Goal: Task Accomplishment & Management: Use online tool/utility

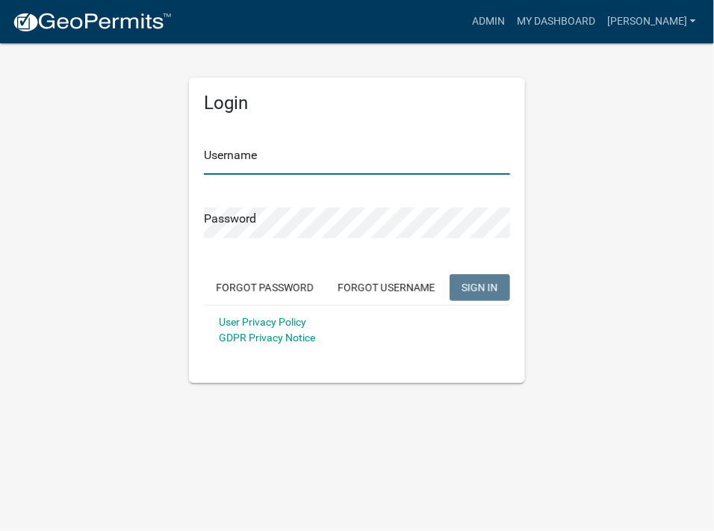
type input "[PERSON_NAME]"
click at [480, 281] on span "SIGN IN" at bounding box center [479, 287] width 37 height 12
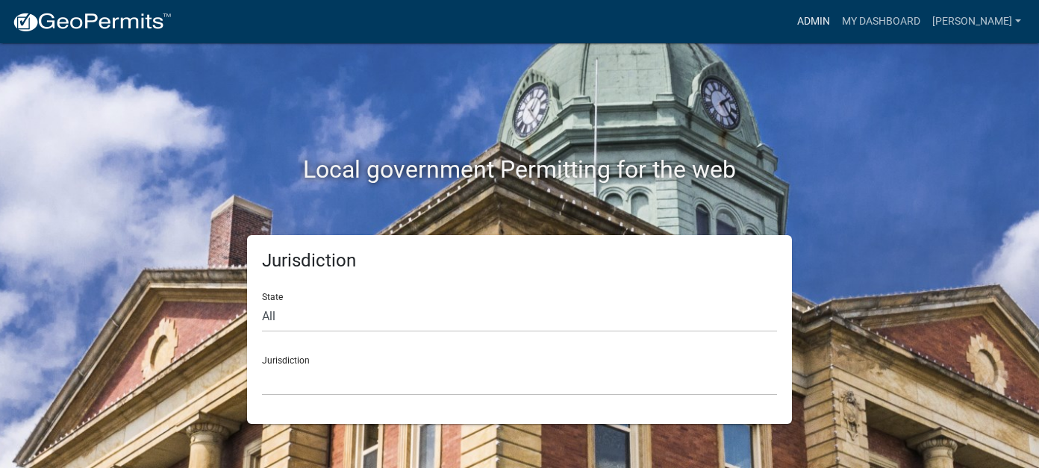
click at [713, 19] on link "Admin" at bounding box center [813, 21] width 45 height 28
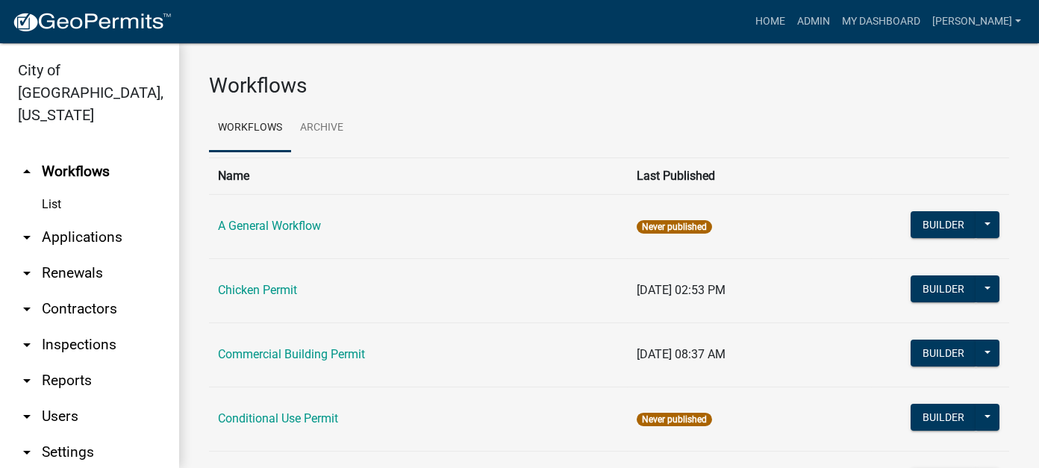
click at [63, 363] on link "arrow_drop_down Reports" at bounding box center [89, 381] width 179 height 36
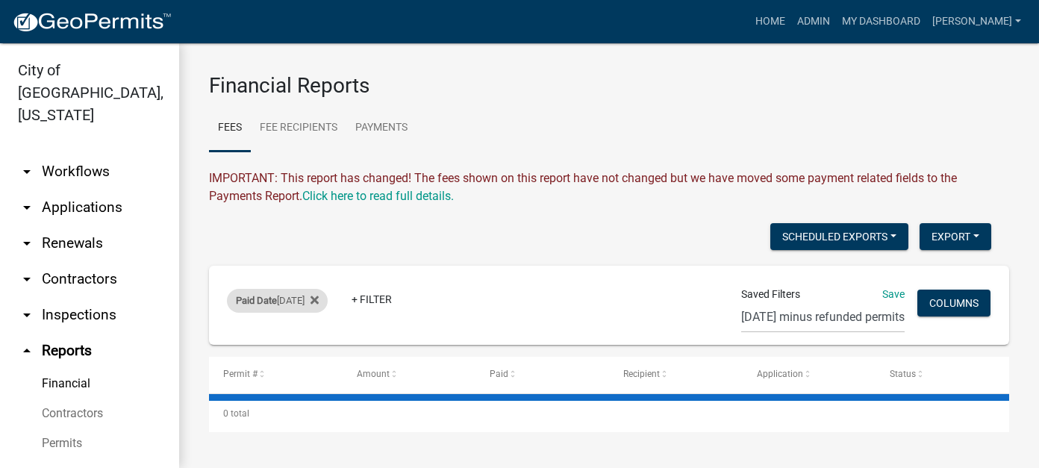
click at [291, 300] on div "Paid Date [DATE]" at bounding box center [277, 301] width 101 height 24
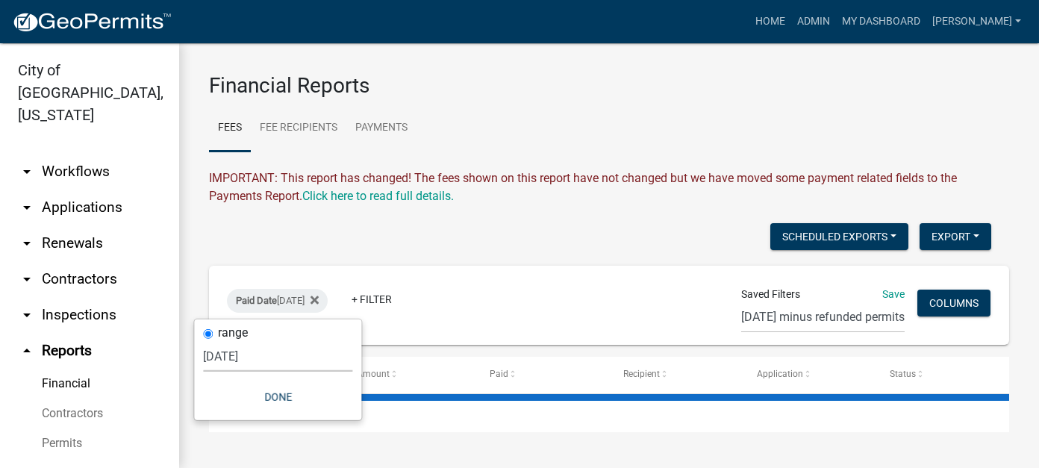
click at [253, 361] on select "[DATE] [DATE] Current Week Previous Week Current Month Last Month Current Calen…" at bounding box center [277, 356] width 149 height 31
select select "previous_1_day"
click at [211, 341] on select "[DATE] [DATE] Current Week Previous Week Current Month Last Month Current Calen…" at bounding box center [277, 356] width 149 height 31
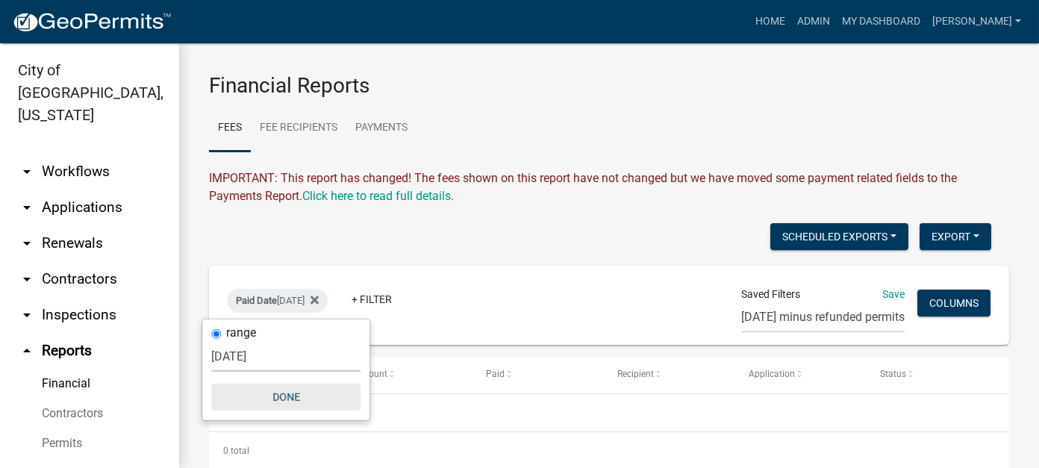
click at [287, 402] on button "Done" at bounding box center [285, 397] width 149 height 27
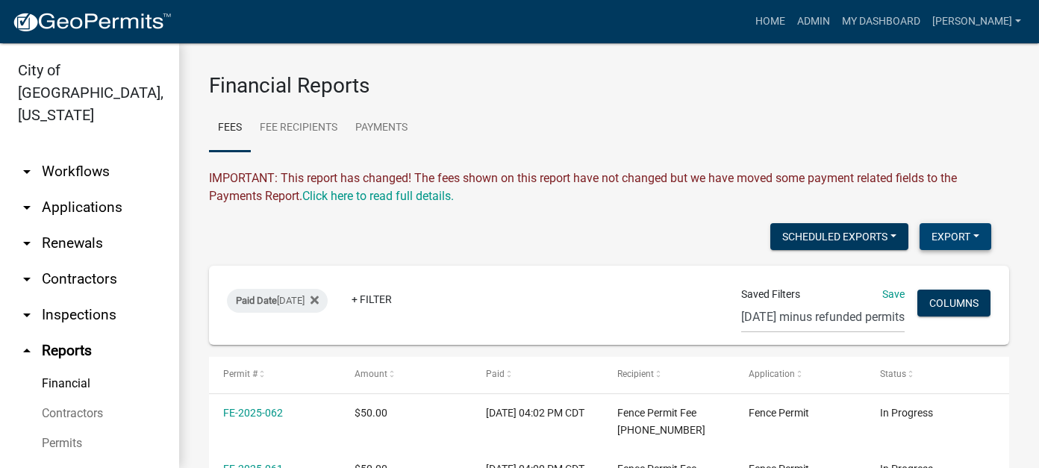
click at [713, 228] on button "Export" at bounding box center [956, 236] width 72 height 27
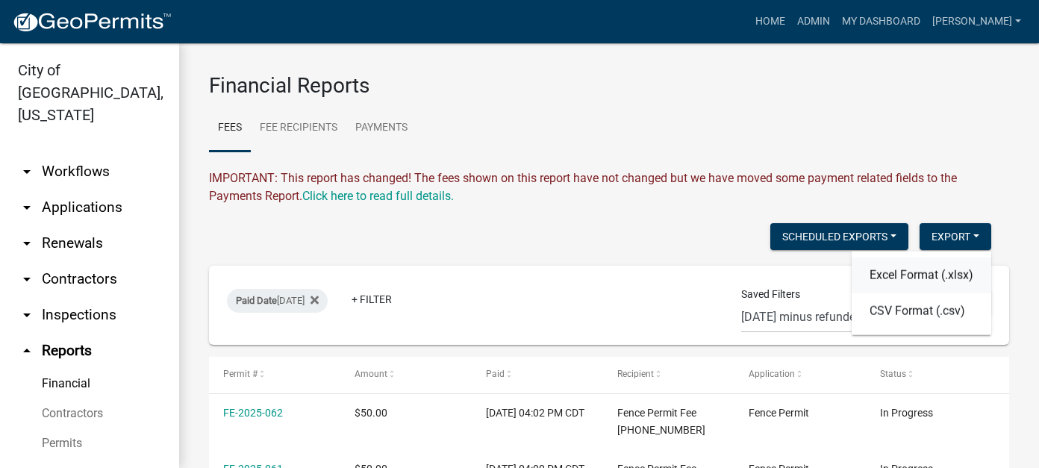
click at [713, 274] on button "Excel Format (.xlsx)" at bounding box center [922, 275] width 140 height 36
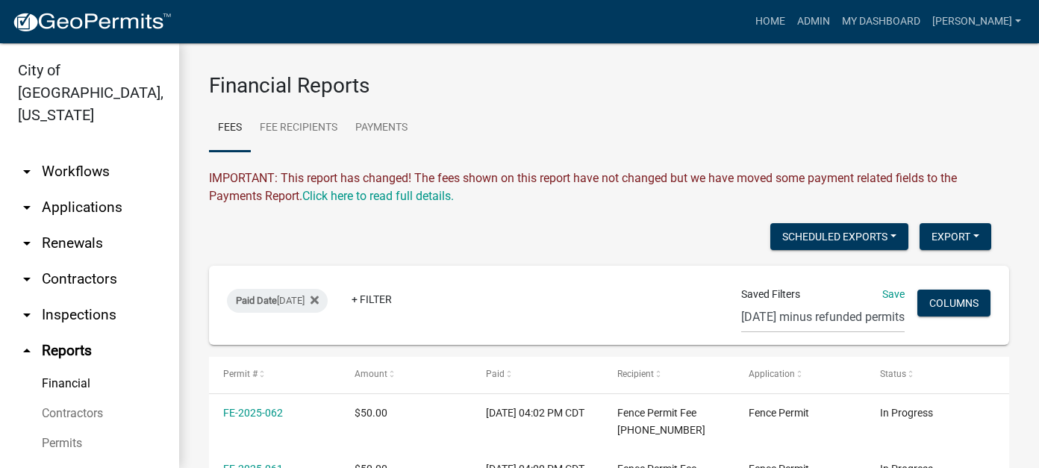
click at [86, 190] on link "arrow_drop_down Applications" at bounding box center [89, 208] width 179 height 36
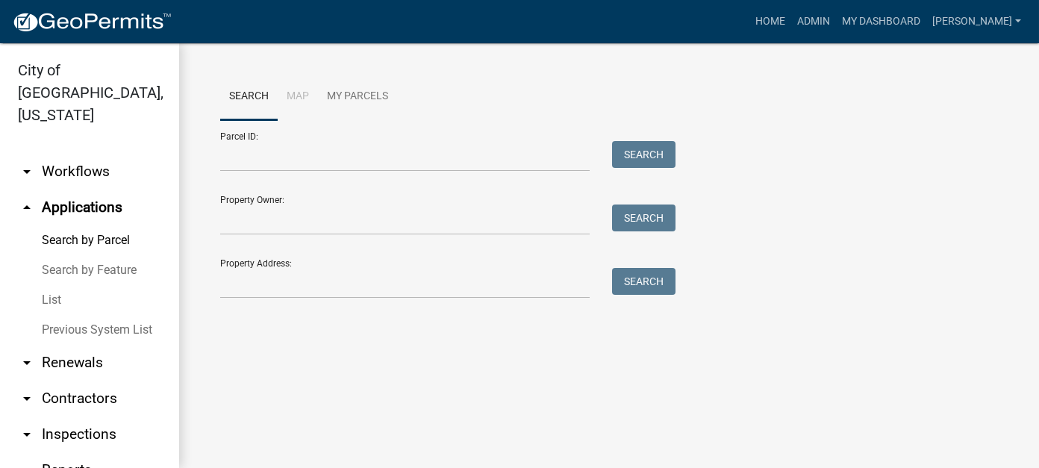
click at [57, 285] on link "List" at bounding box center [89, 300] width 179 height 30
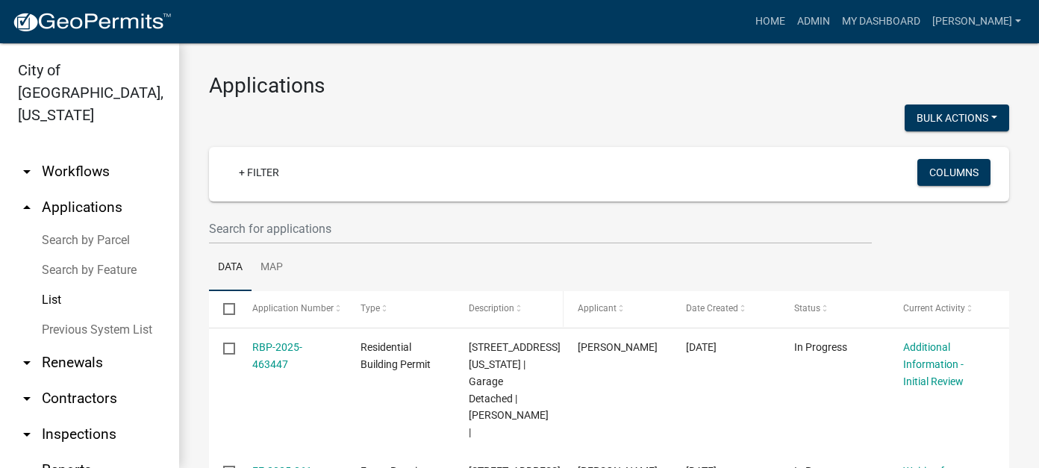
scroll to position [75, 0]
